Goal: Transaction & Acquisition: Obtain resource

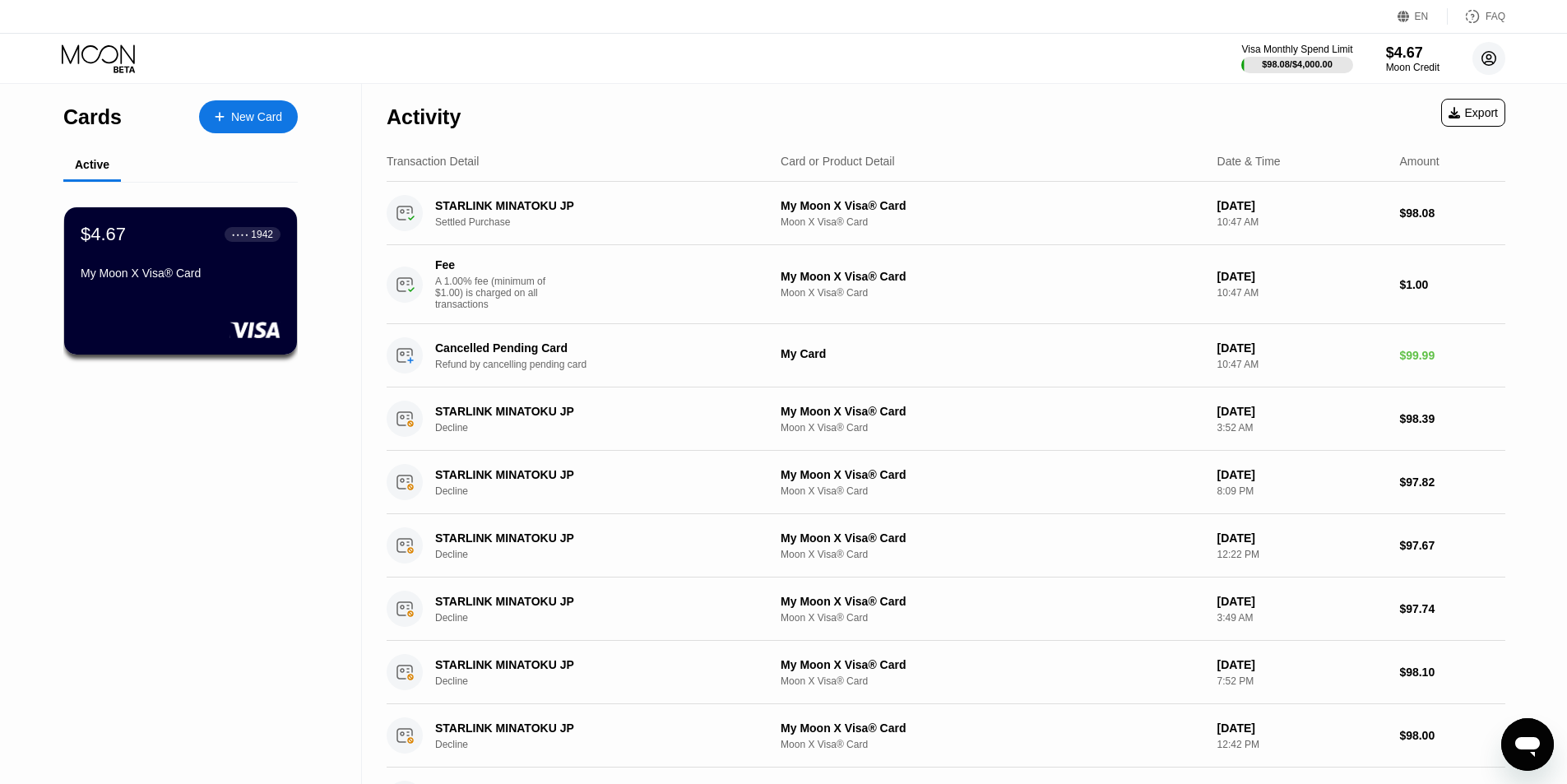
click at [1498, 49] on circle at bounding box center [1488, 58] width 33 height 33
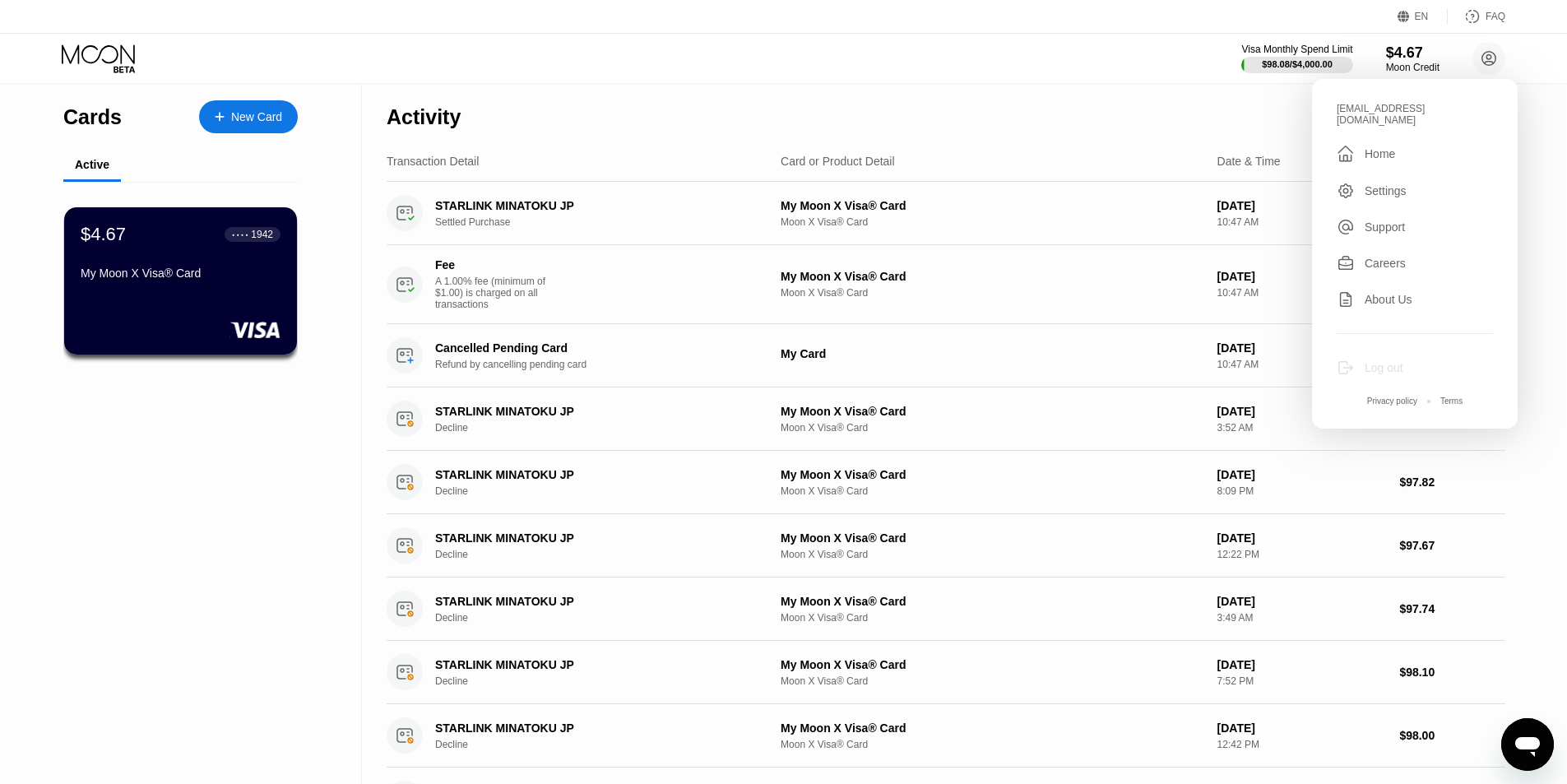
click at [1376, 365] on div "Log out" at bounding box center [1384, 367] width 39 height 13
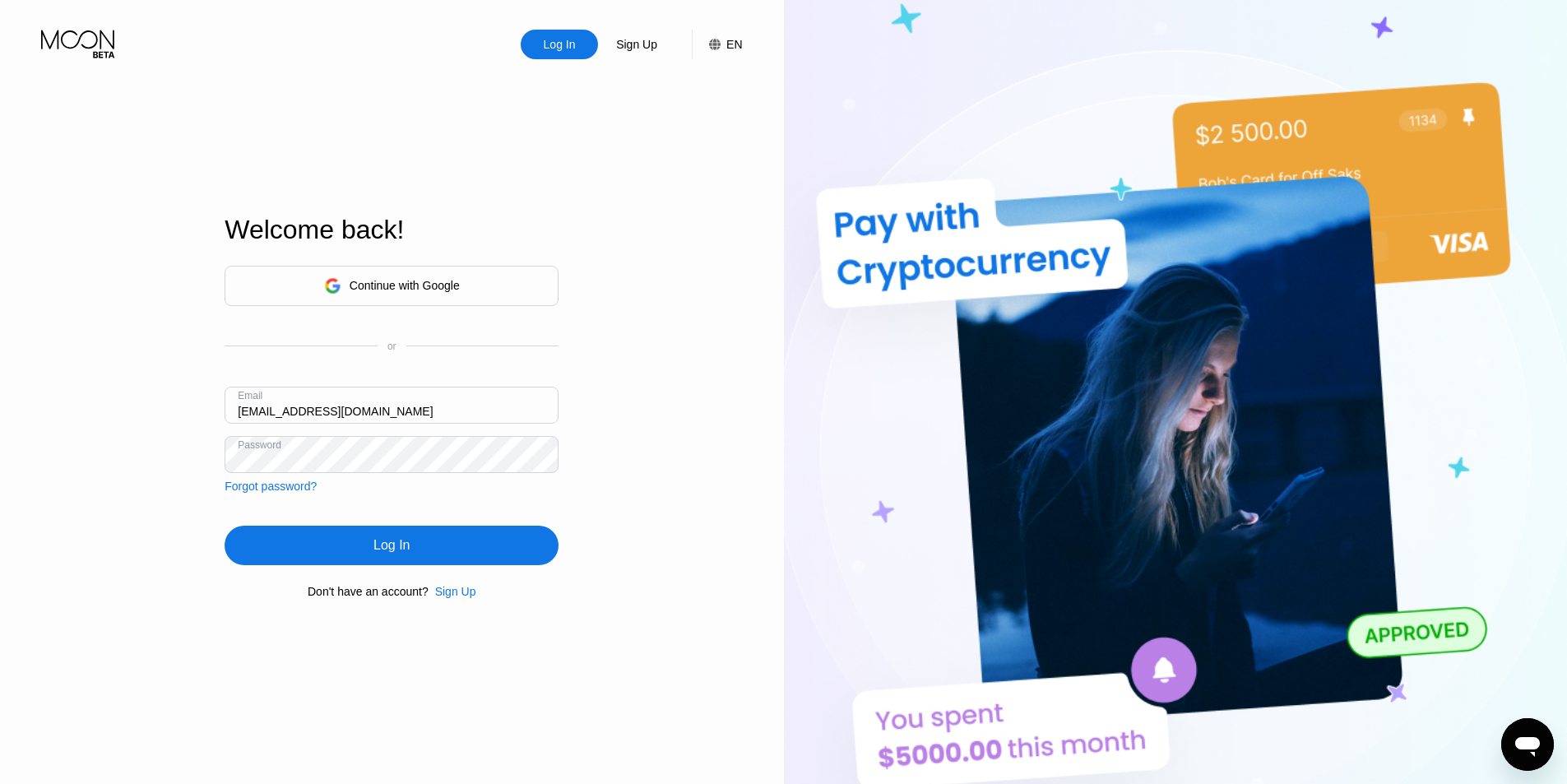
click at [281, 409] on input "jia22025@outlook.com" at bounding box center [391, 405] width 334 height 37
type input "[EMAIL_ADDRESS][DOMAIN_NAME]"
click at [381, 546] on div "Log In" at bounding box center [391, 545] width 36 height 17
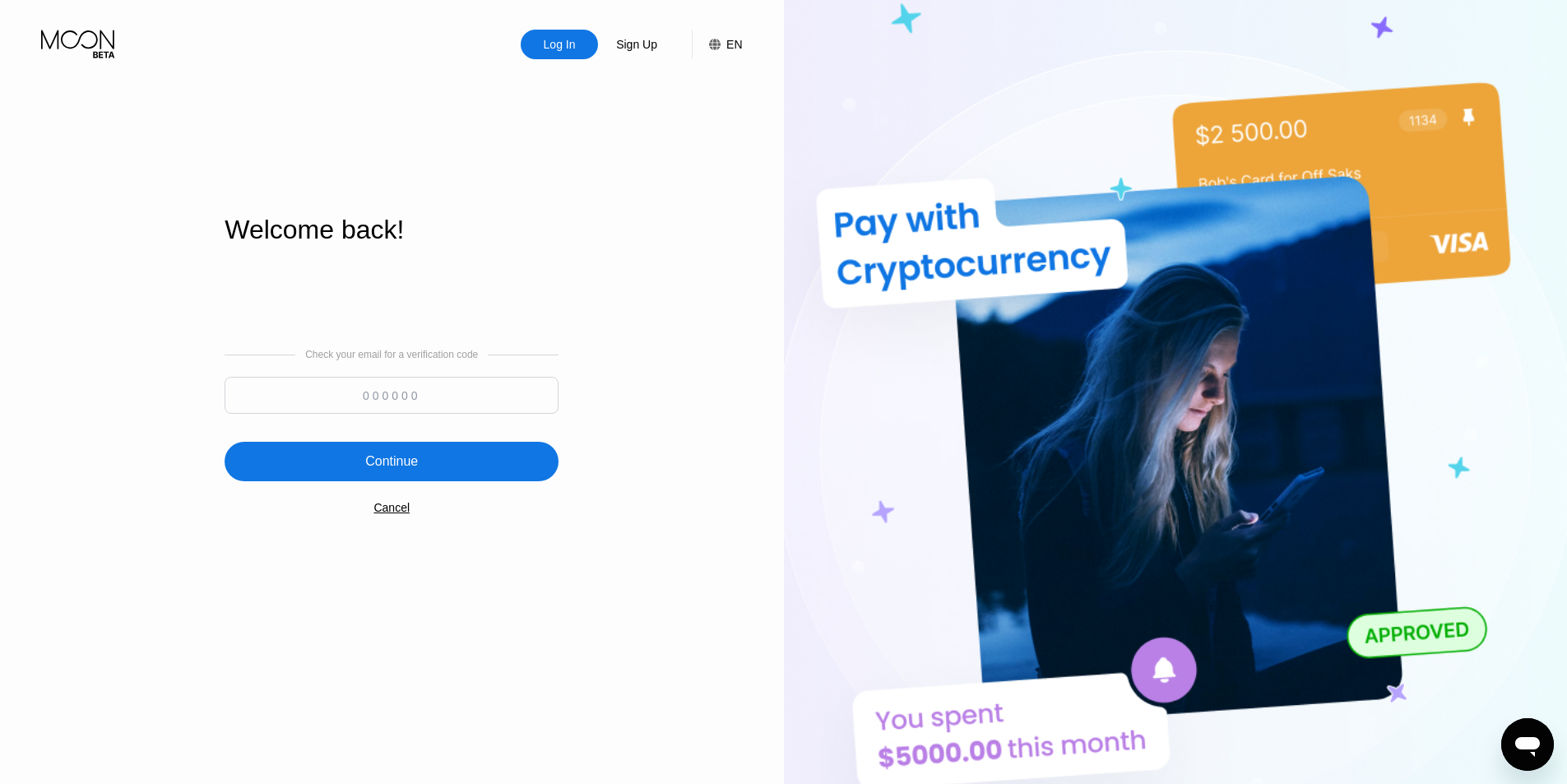
click at [391, 396] on input at bounding box center [391, 396] width 334 height 37
type input "311778"
click at [441, 477] on div "Continue" at bounding box center [391, 461] width 334 height 39
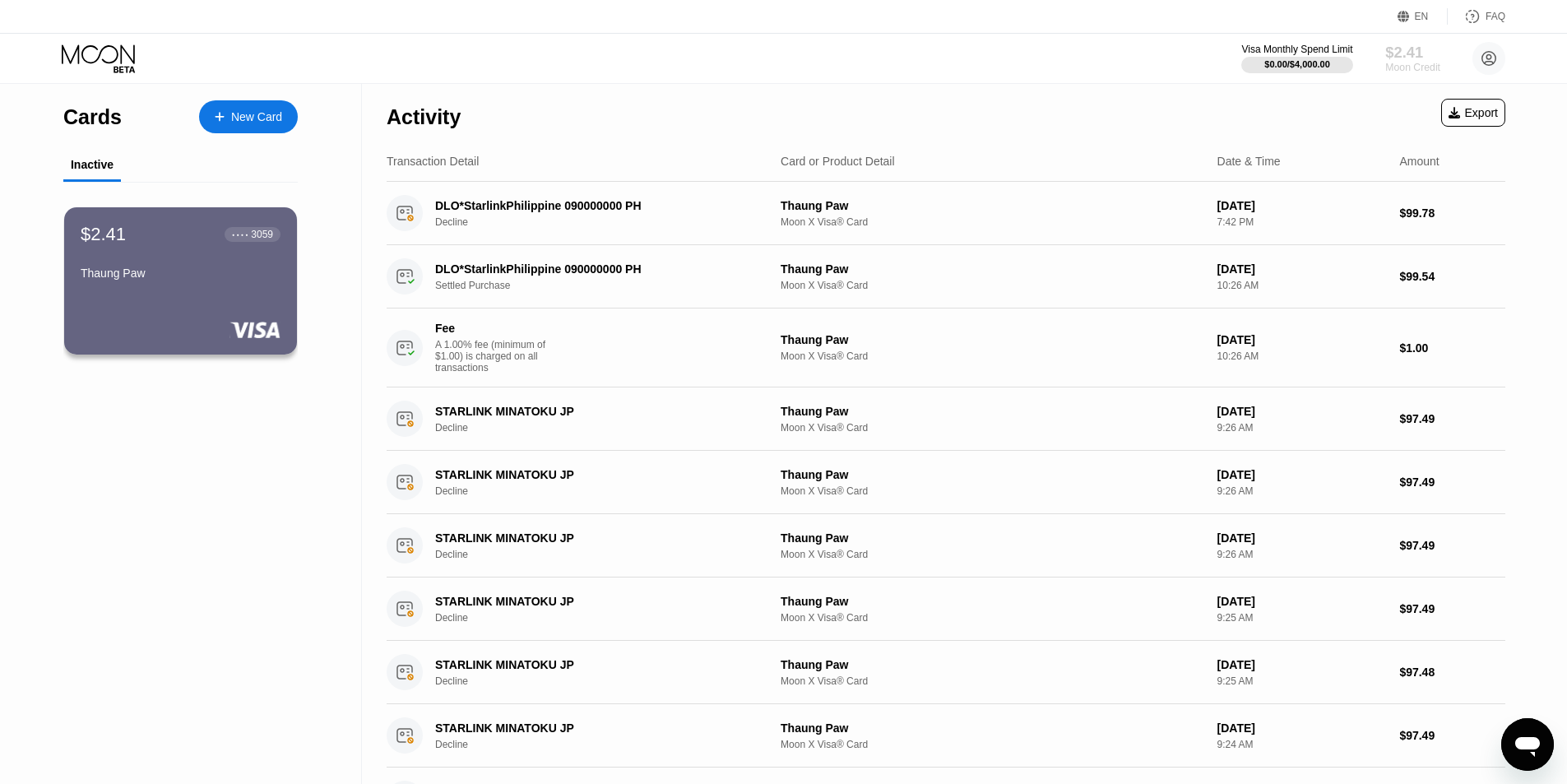
click at [1401, 60] on div "$2.41" at bounding box center [1413, 51] width 55 height 17
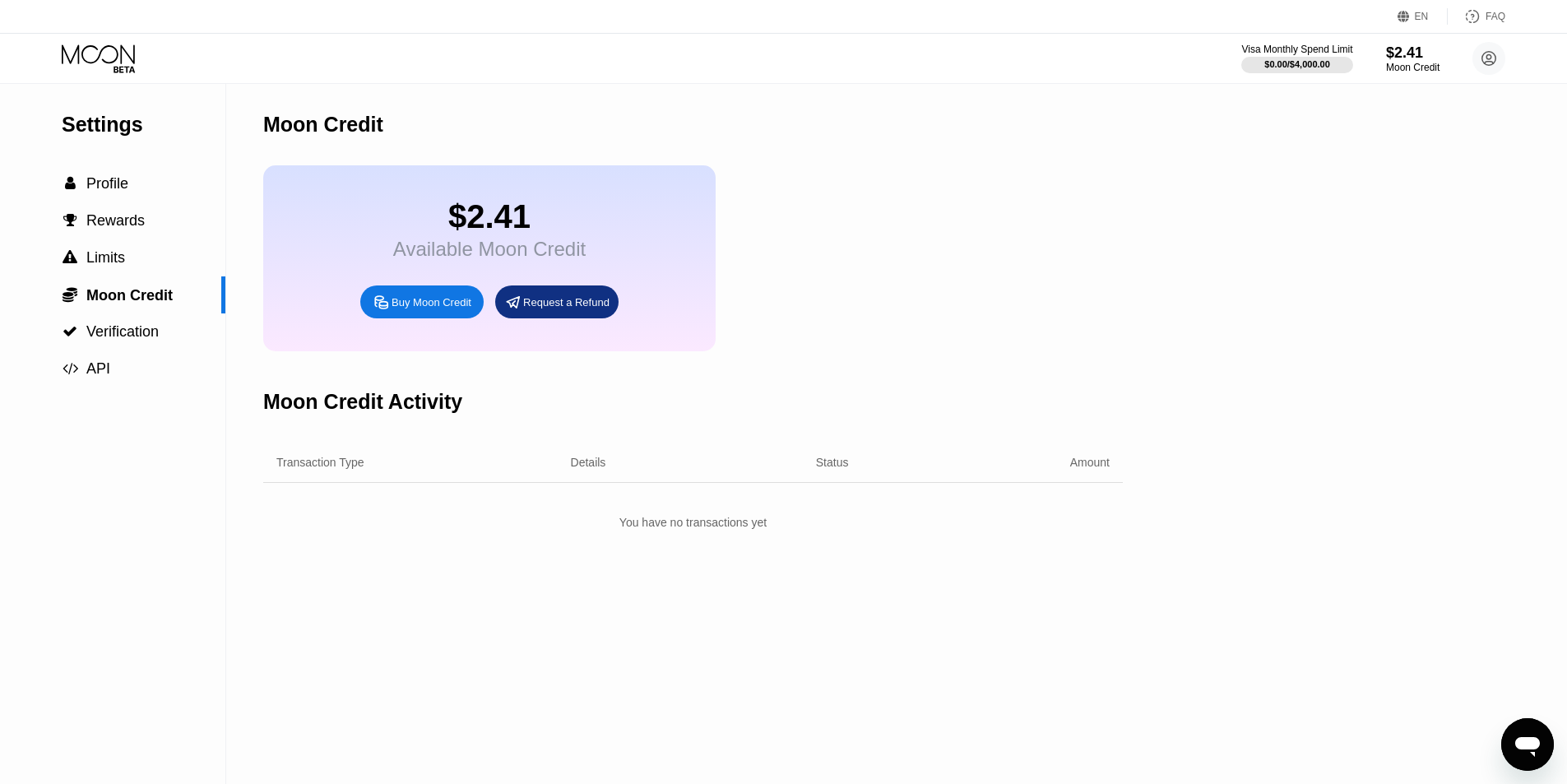
click at [433, 310] on div "Buy Moon Credit" at bounding box center [431, 302] width 80 height 14
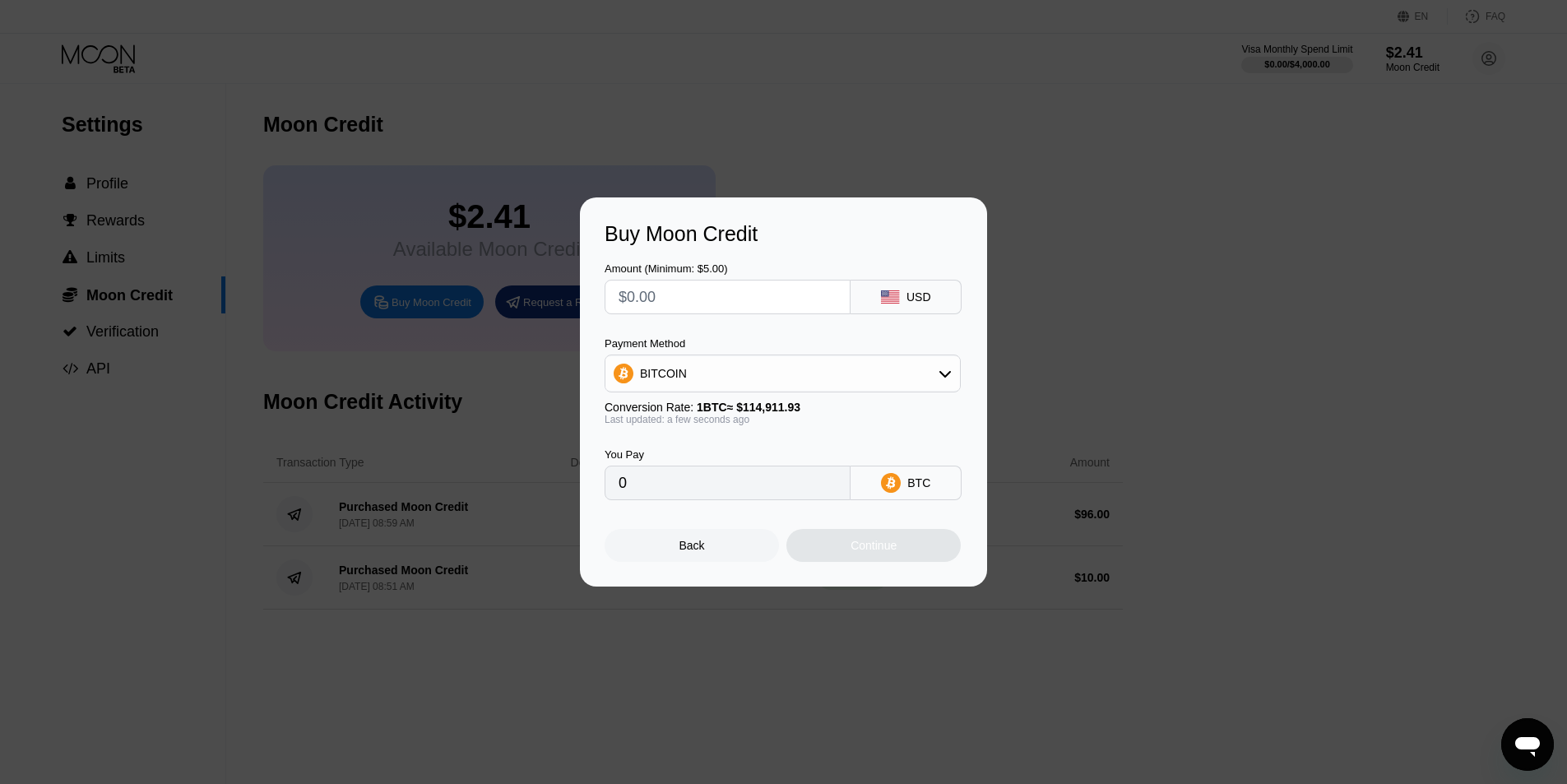
click at [758, 297] on input "text" at bounding box center [728, 296] width 218 height 33
type input "$1"
type input "0.00000871"
type input "$10"
type input "0.00008702"
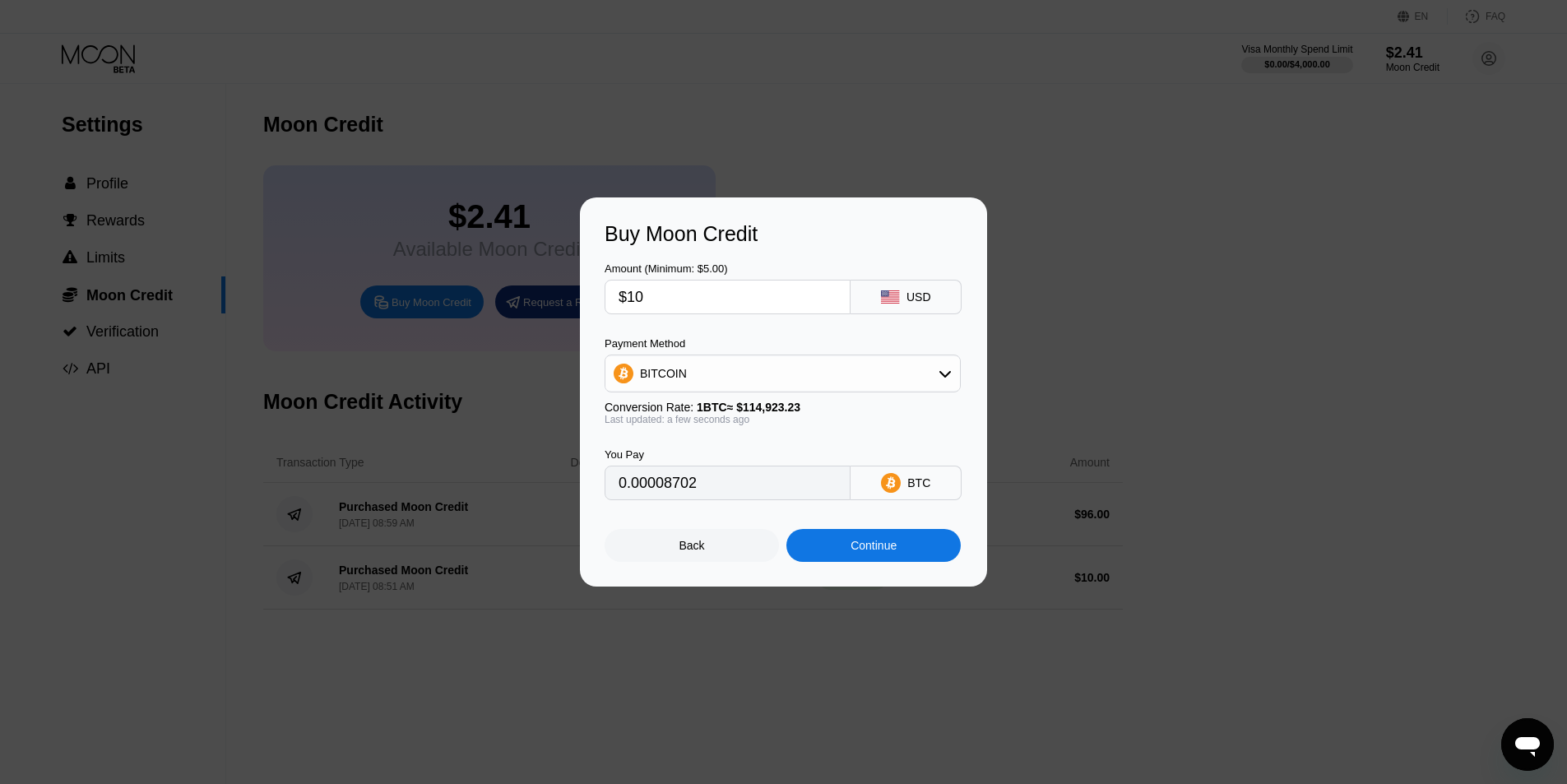
type input "$103"
type input "0.00089626"
type input "$103"
click at [900, 370] on div "BITCOIN" at bounding box center [783, 372] width 355 height 33
click at [736, 450] on div "USDT on TRON" at bounding box center [792, 454] width 311 height 13
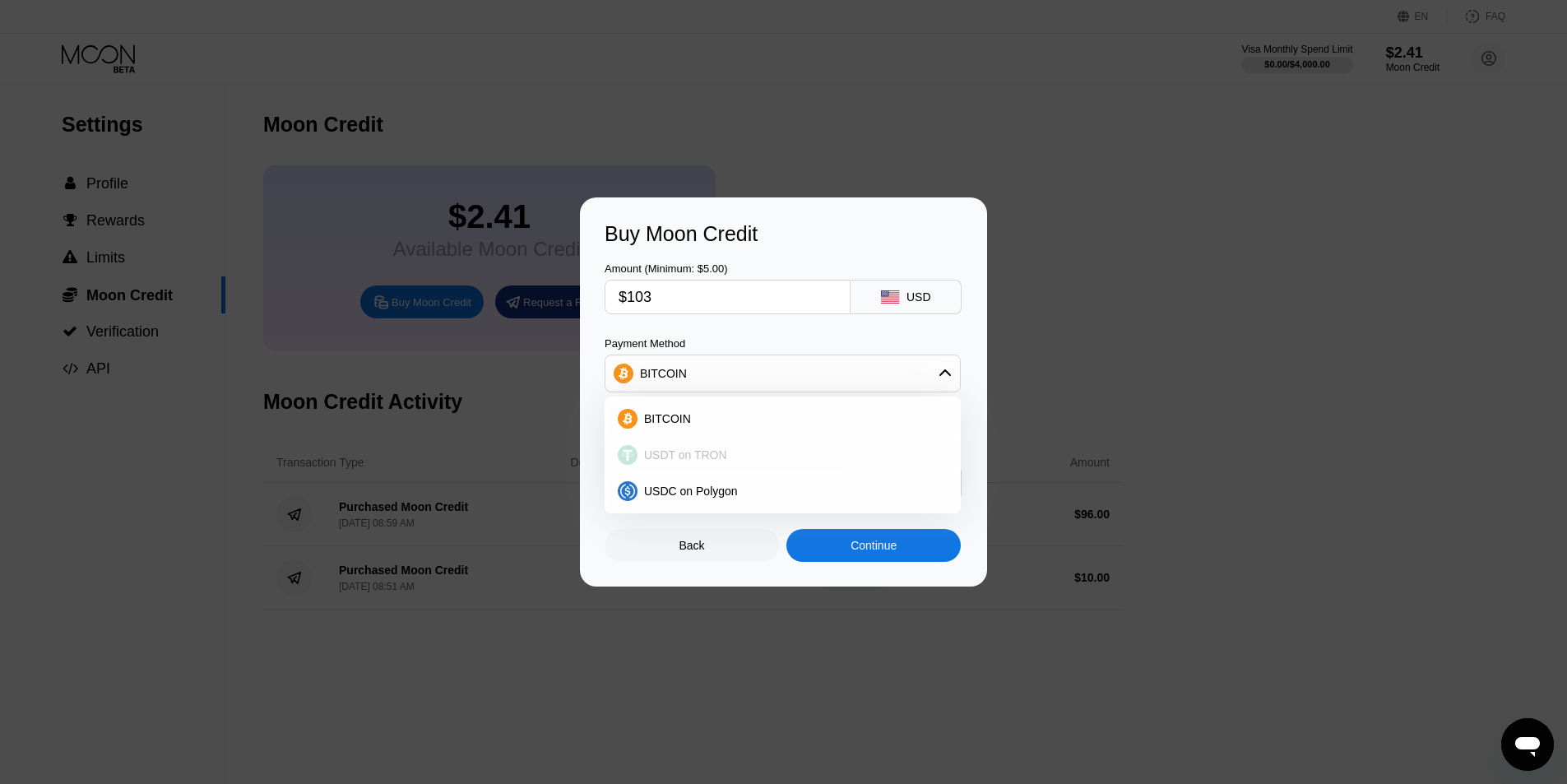
type input "104.04"
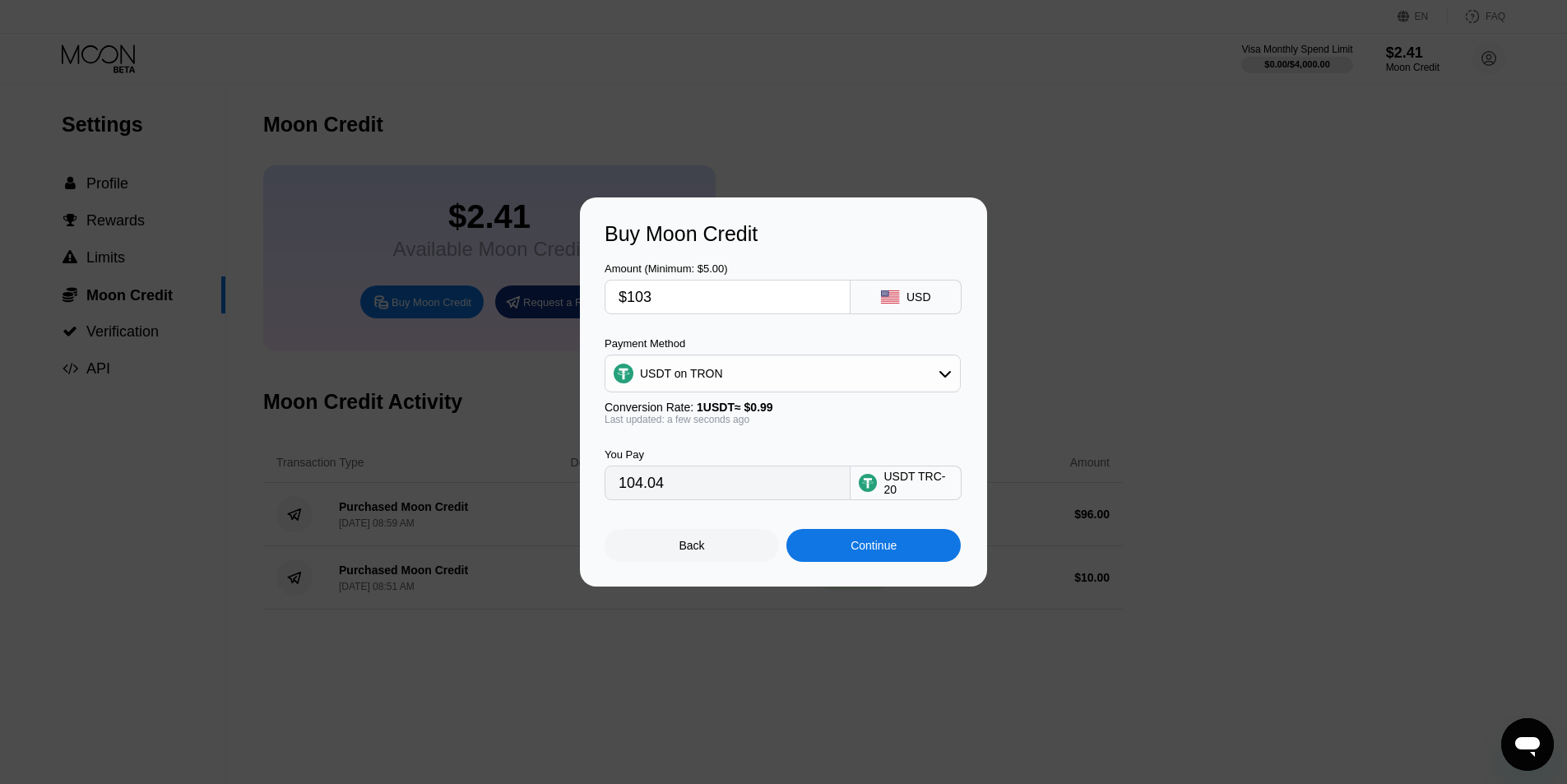
click at [864, 548] on div "Continue" at bounding box center [874, 545] width 46 height 13
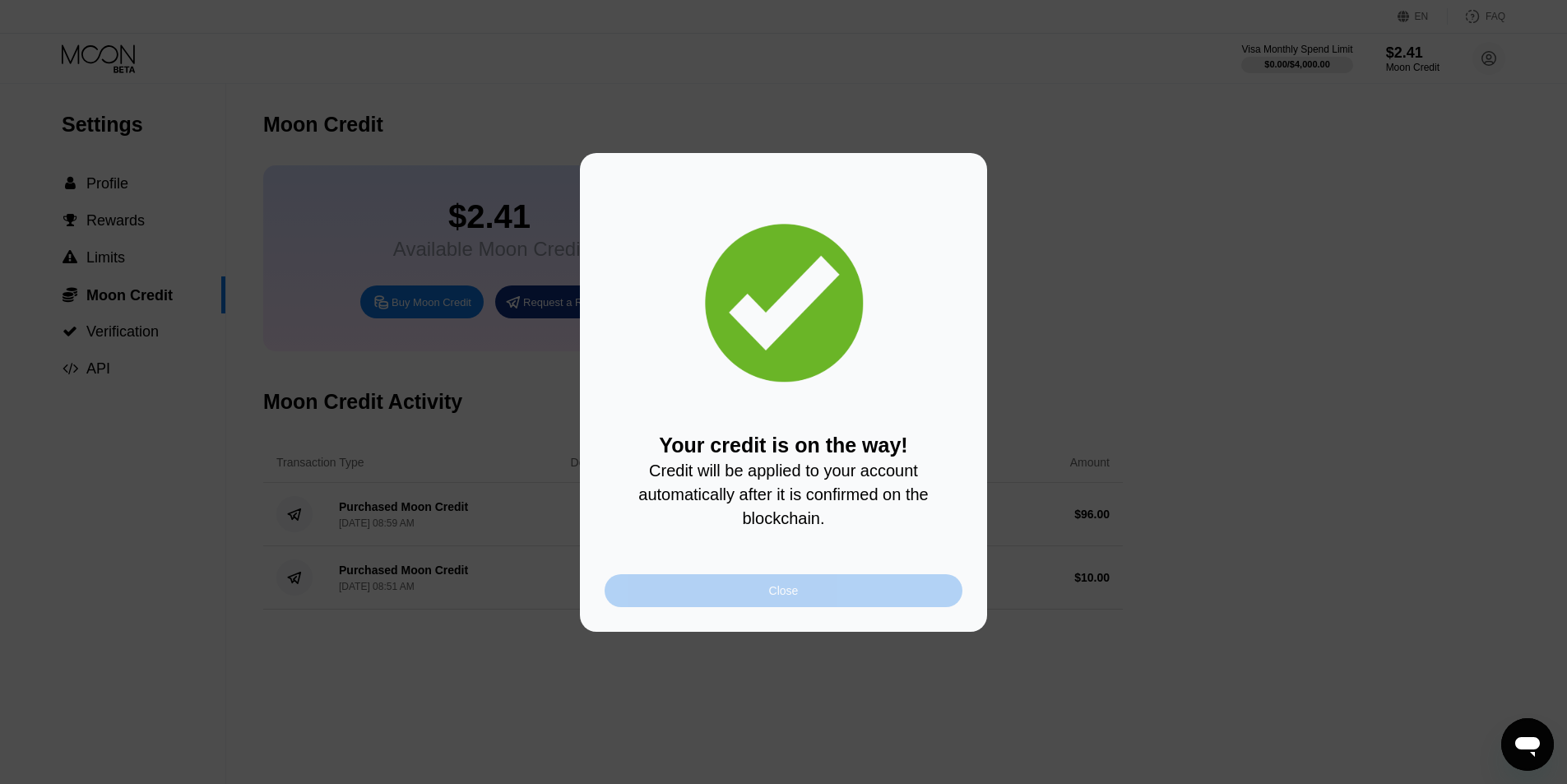
click at [824, 606] on div "Close" at bounding box center [783, 590] width 358 height 33
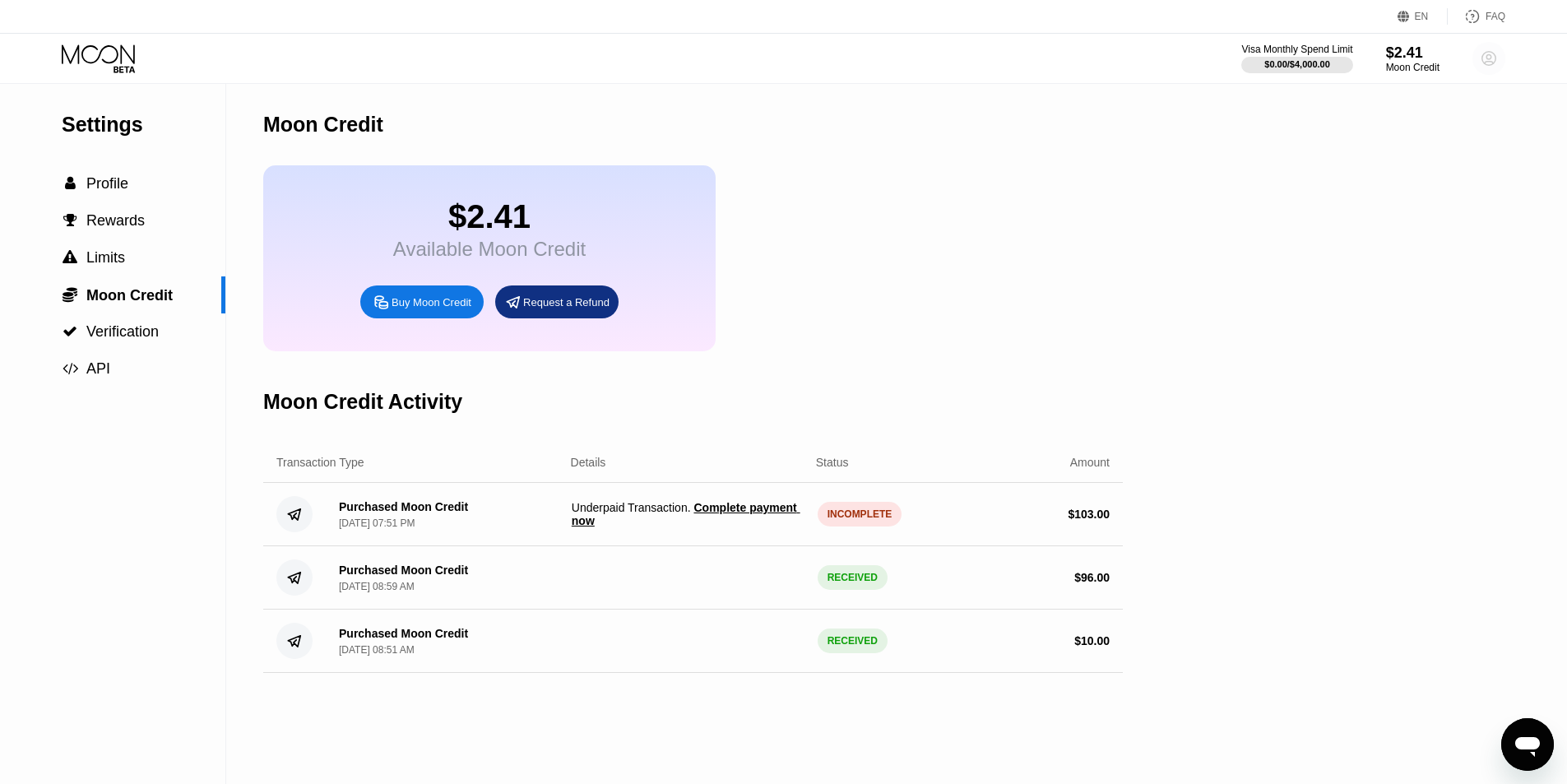
click at [1492, 56] on icon at bounding box center [1489, 59] width 9 height 9
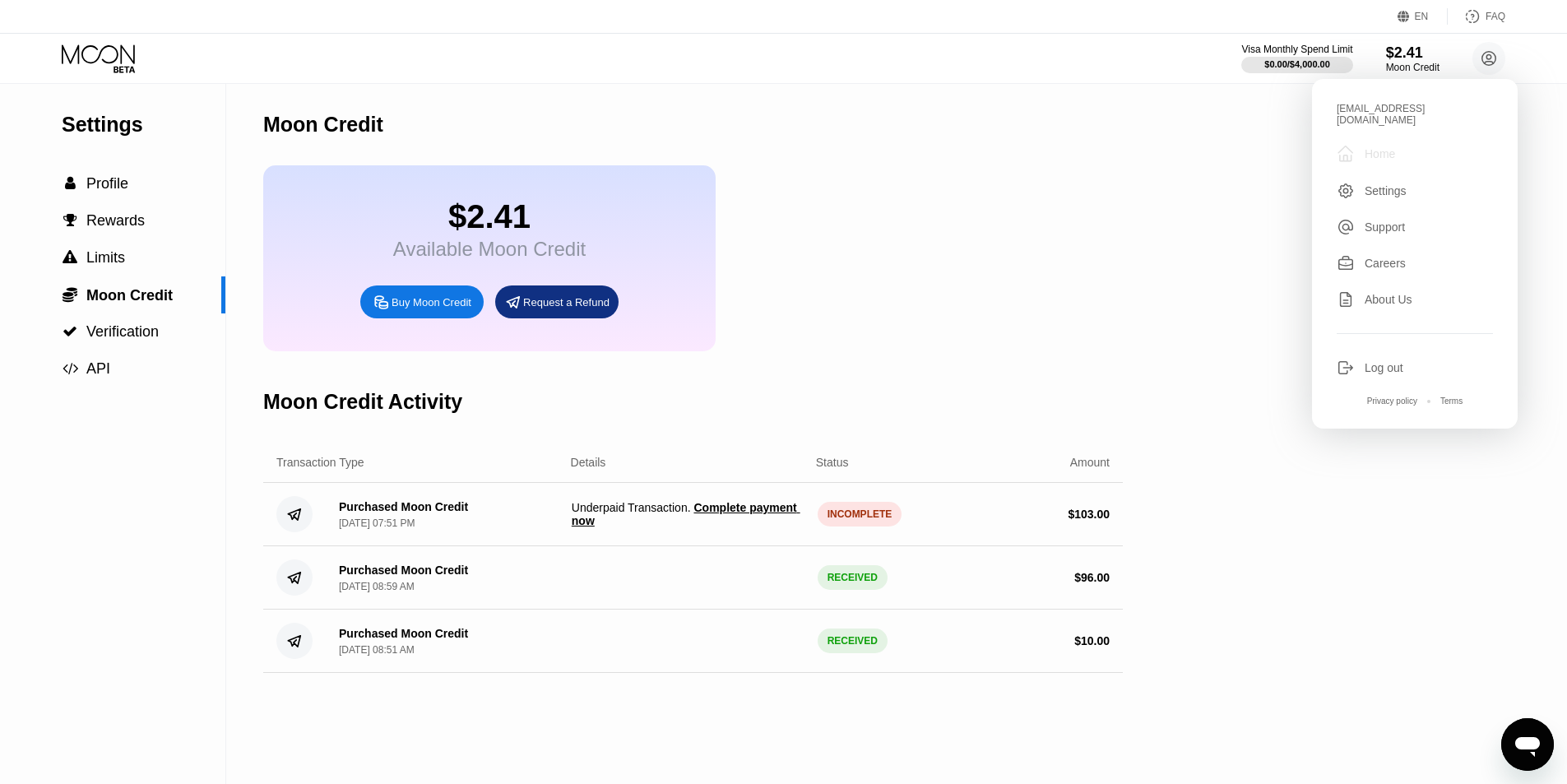
click at [1388, 147] on div "Home" at bounding box center [1380, 153] width 30 height 13
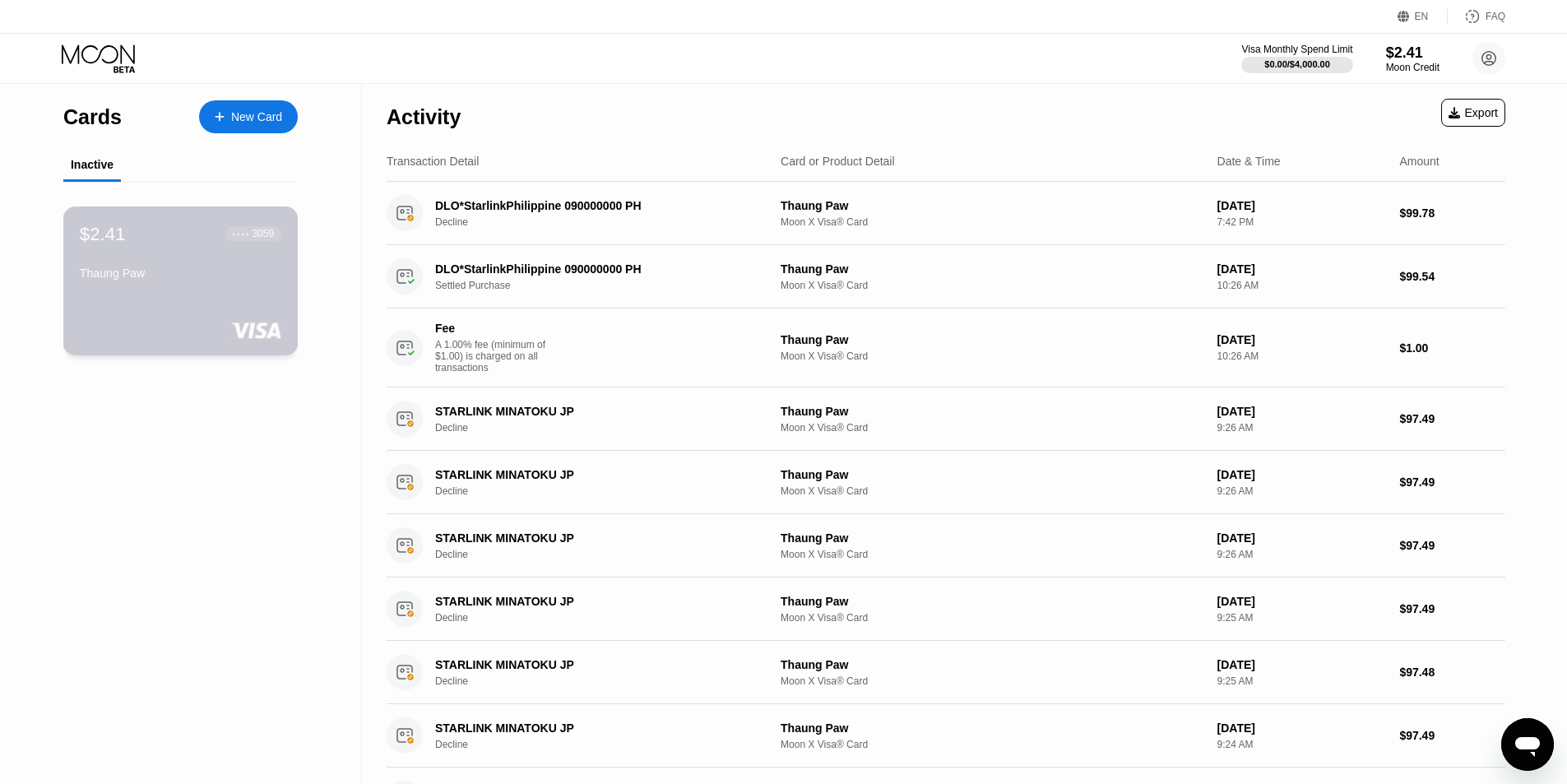
click at [180, 244] on div "$2.41 ● ● ● ● 3059" at bounding box center [180, 233] width 201 height 21
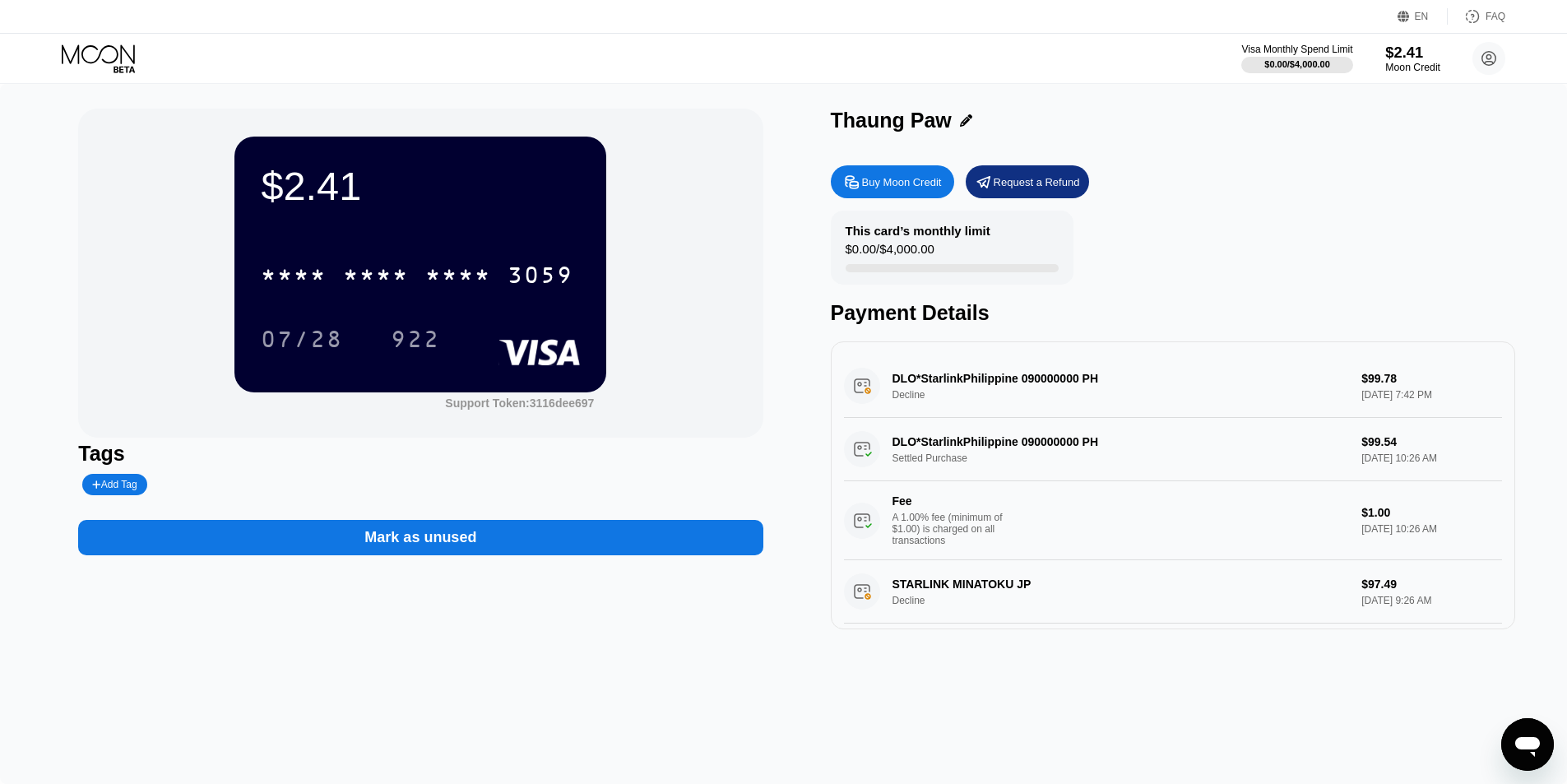
click at [1406, 56] on div "$2.41" at bounding box center [1413, 51] width 55 height 17
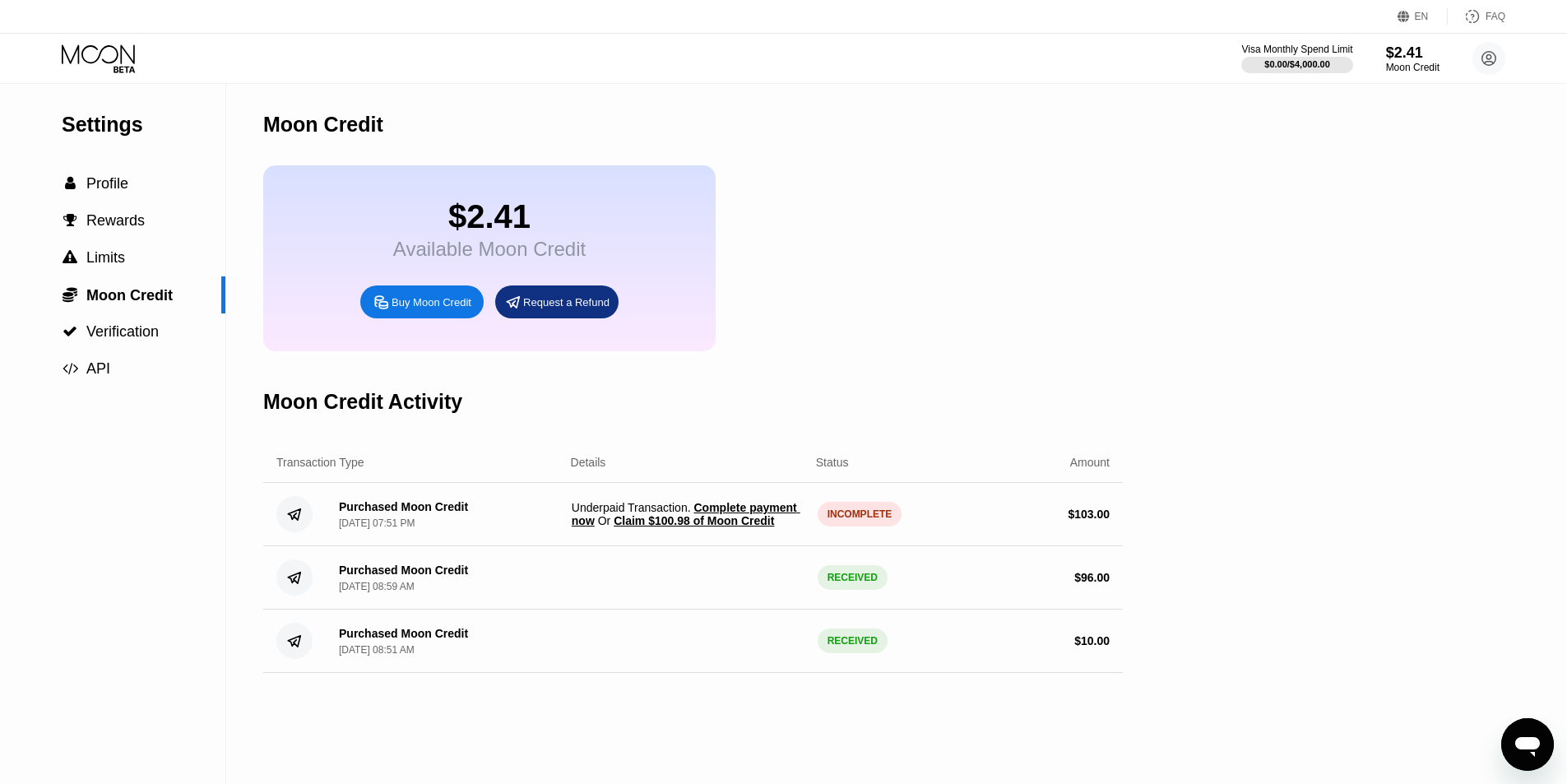
click at [675, 527] on span "Claim $100.98 of Moon Credit" at bounding box center [694, 520] width 161 height 13
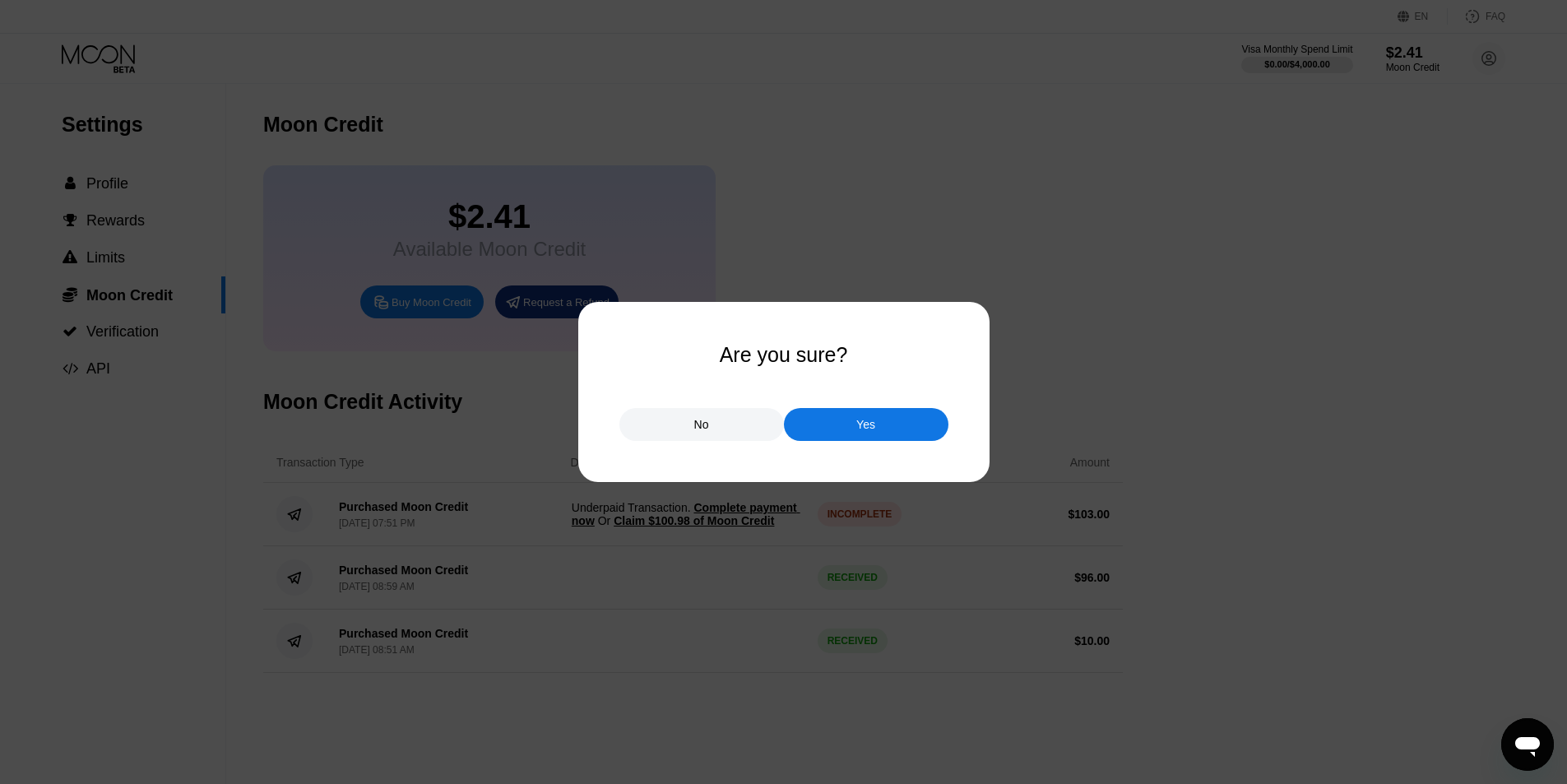
click at [854, 427] on div "Yes" at bounding box center [866, 424] width 164 height 33
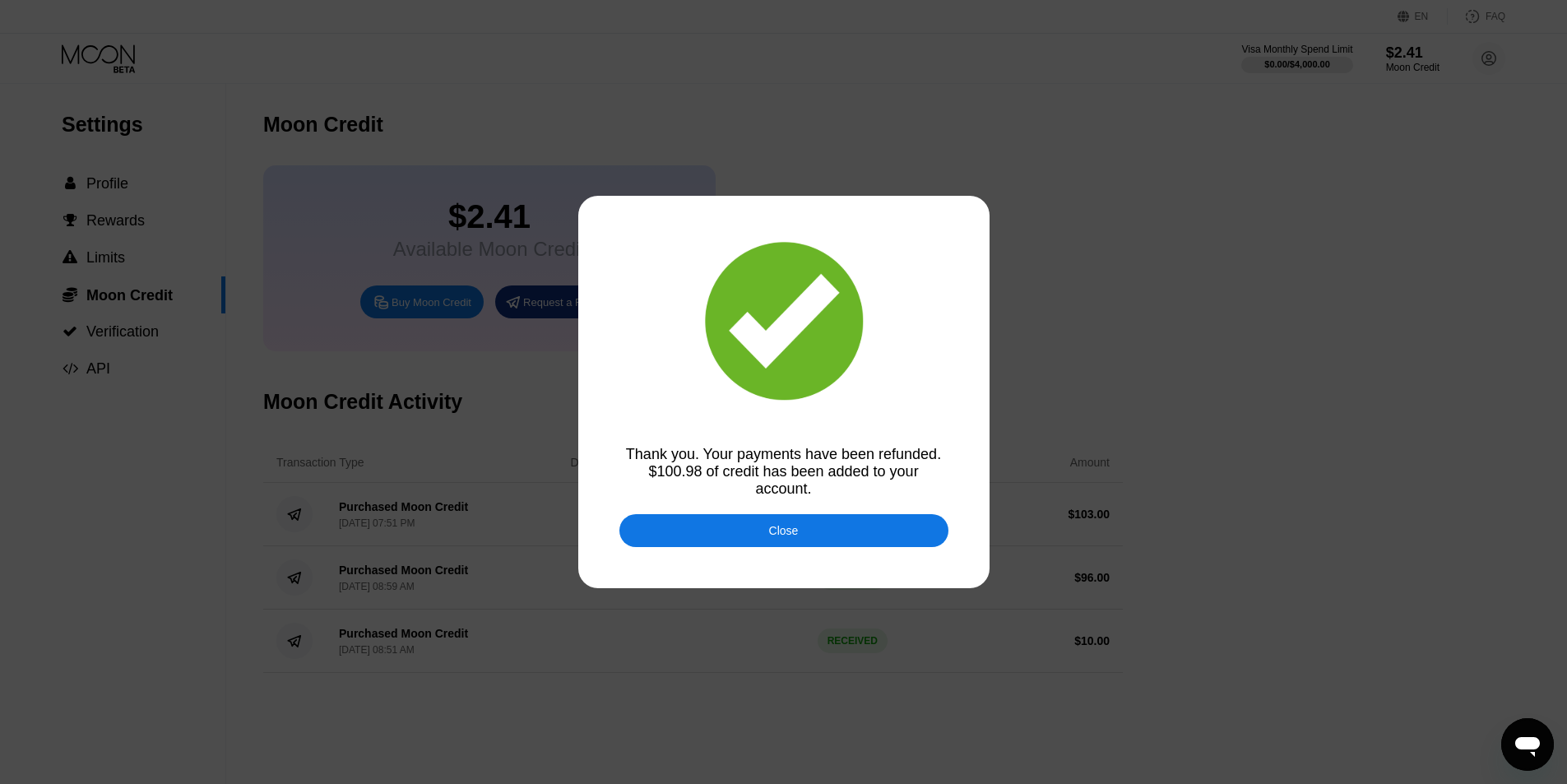
click at [788, 524] on div "Close" at bounding box center [784, 530] width 29 height 13
